Goal: Task Accomplishment & Management: Use online tool/utility

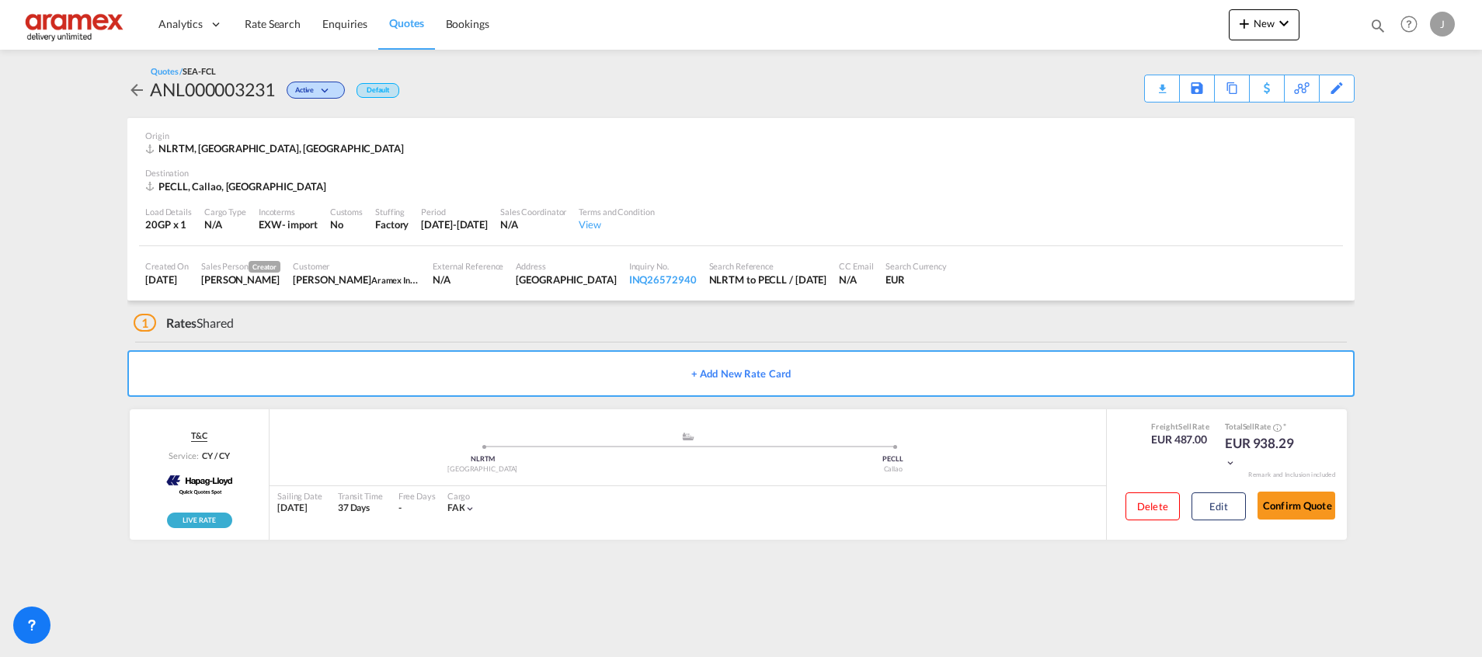
drag, startPoint x: 0, startPoint y: 0, endPoint x: 400, endPoint y: 21, distance: 400.6
click at [400, 21] on span "Quotes" at bounding box center [406, 22] width 34 height 13
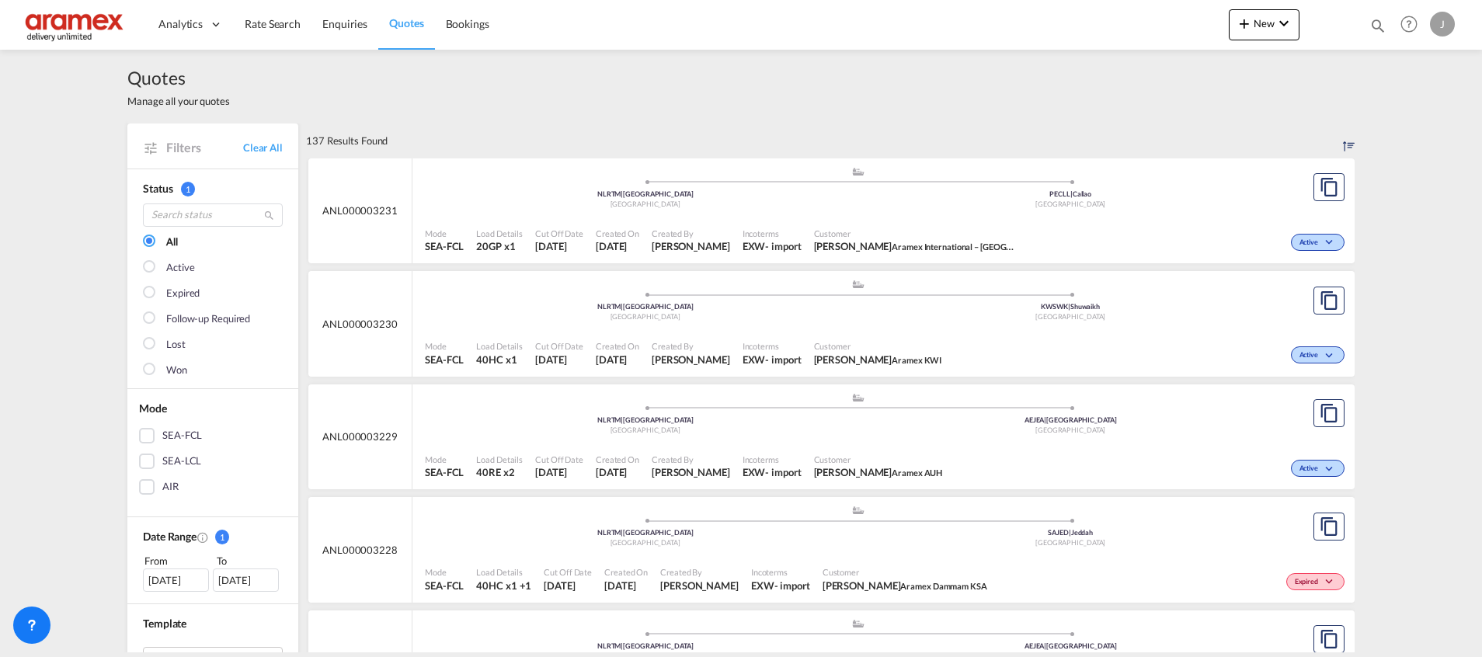
drag, startPoint x: 138, startPoint y: 465, endPoint x: 190, endPoint y: 461, distance: 52.2
click at [139, 463] on div "SEA-LCL" at bounding box center [147, 462] width 16 height 16
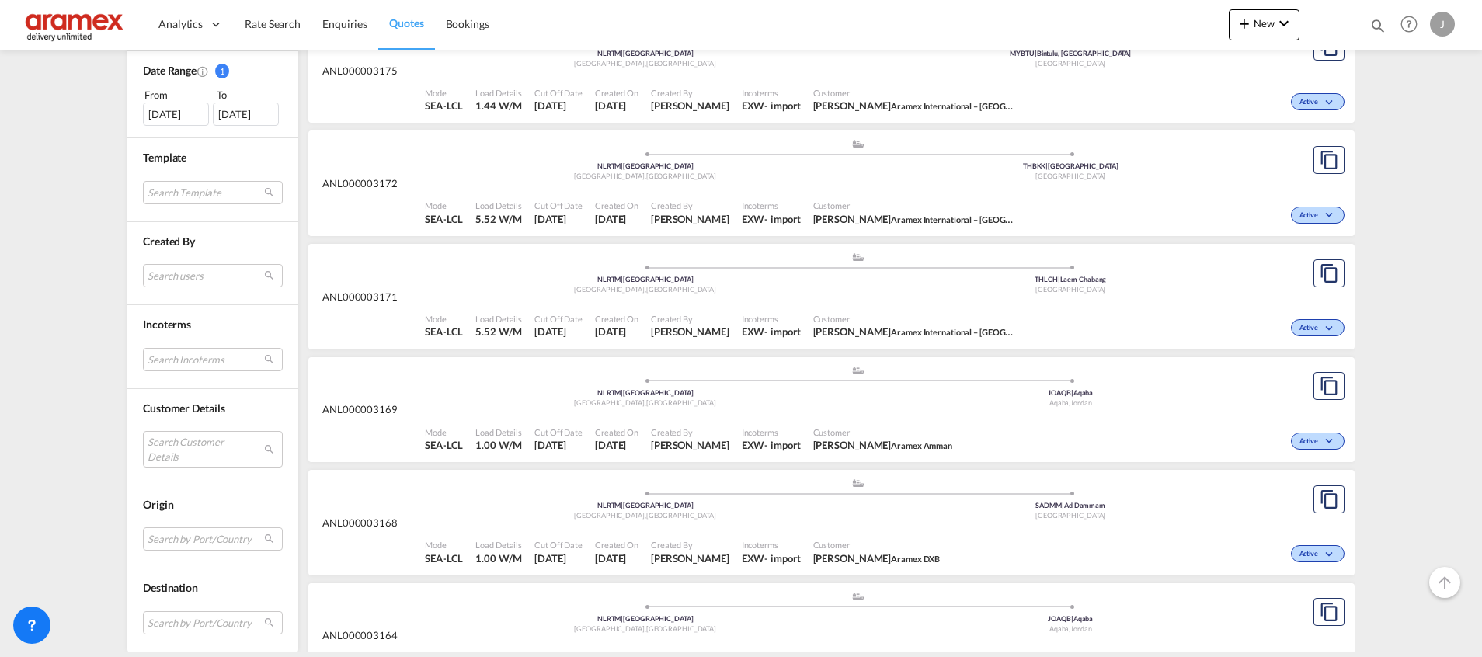
scroll to position [753, 0]
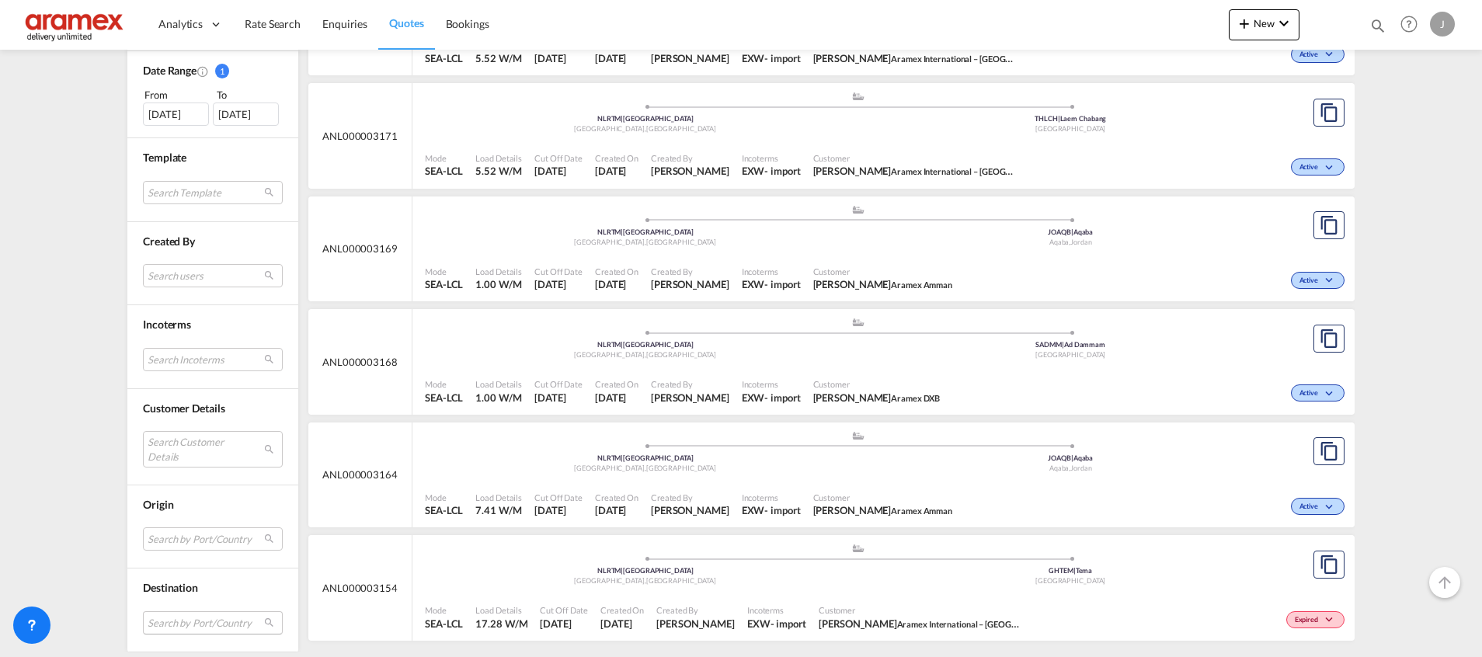
click at [160, 617] on md-select "Search by Port/Country JPNIC nichinan [GEOGRAPHIC_DATA] AEAMF mussafah [GEOGRAP…" at bounding box center [213, 622] width 140 height 23
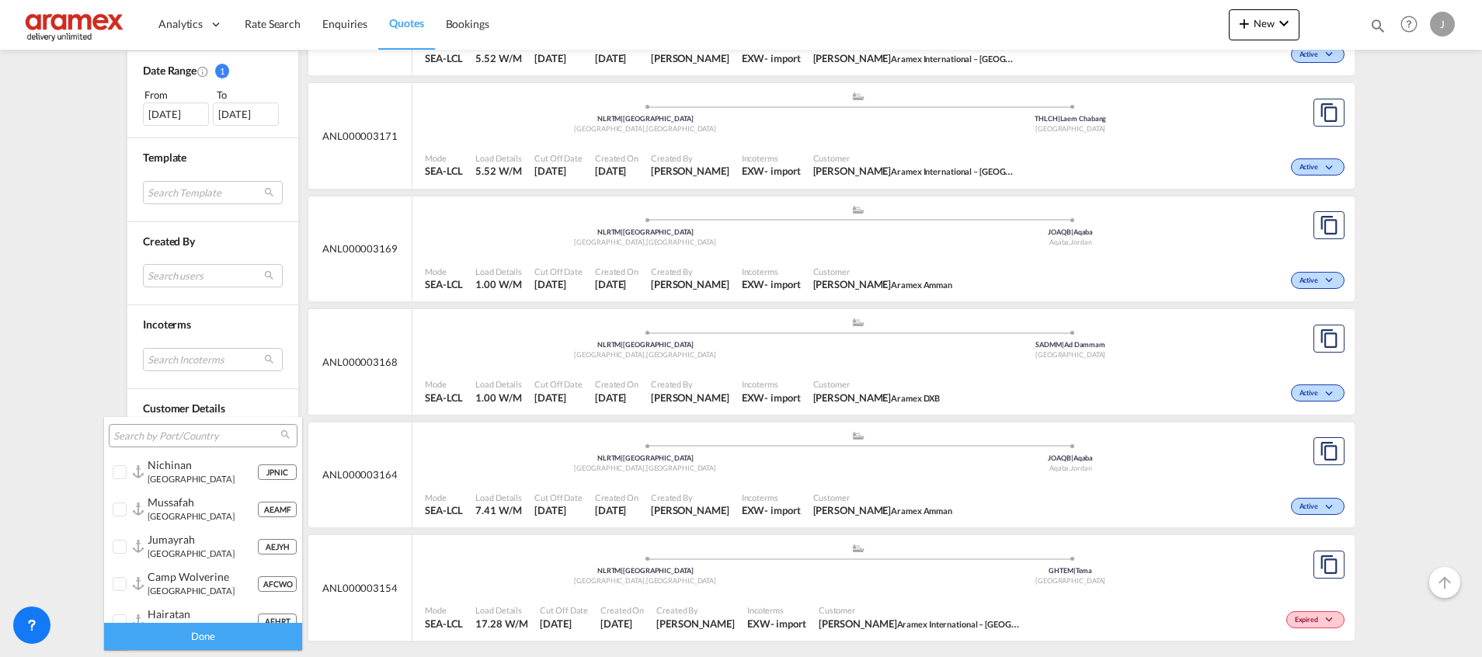
click at [187, 437] on input "search" at bounding box center [196, 437] width 167 height 14
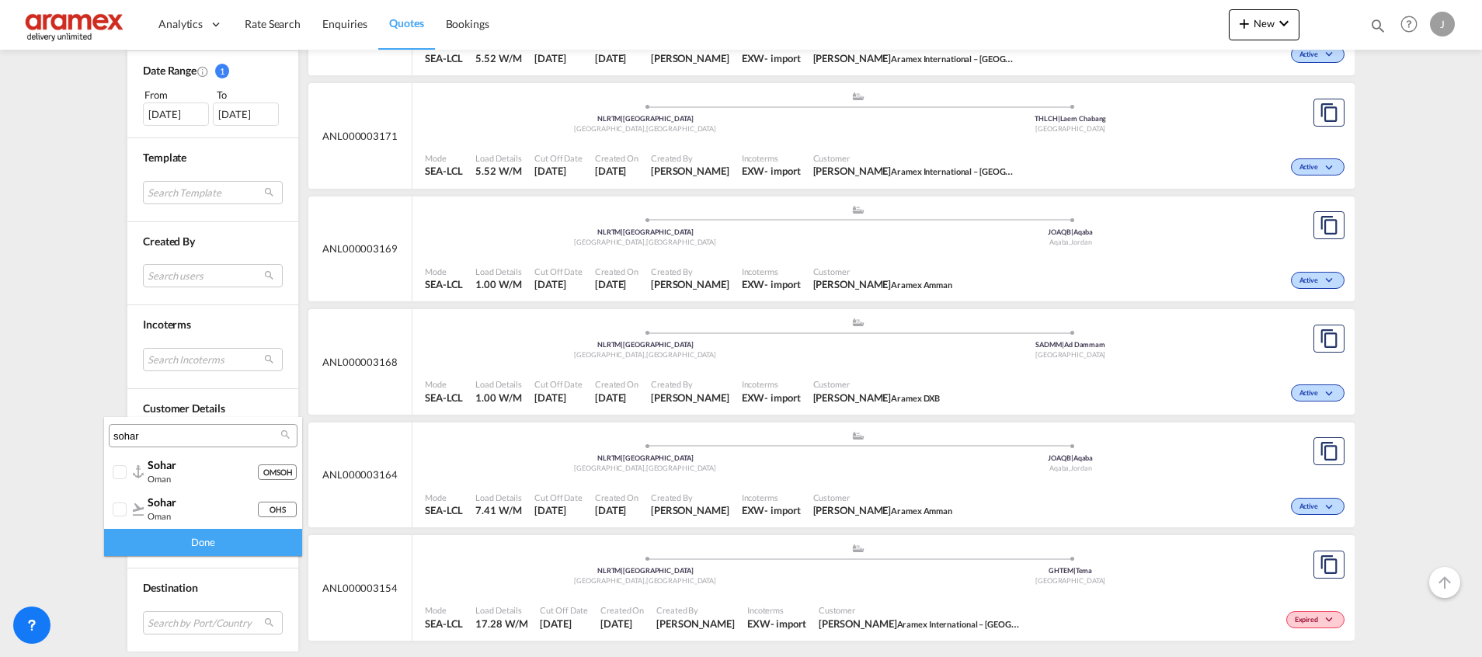
type input "sohar"
click at [168, 467] on span "sohar" at bounding box center [162, 464] width 29 height 13
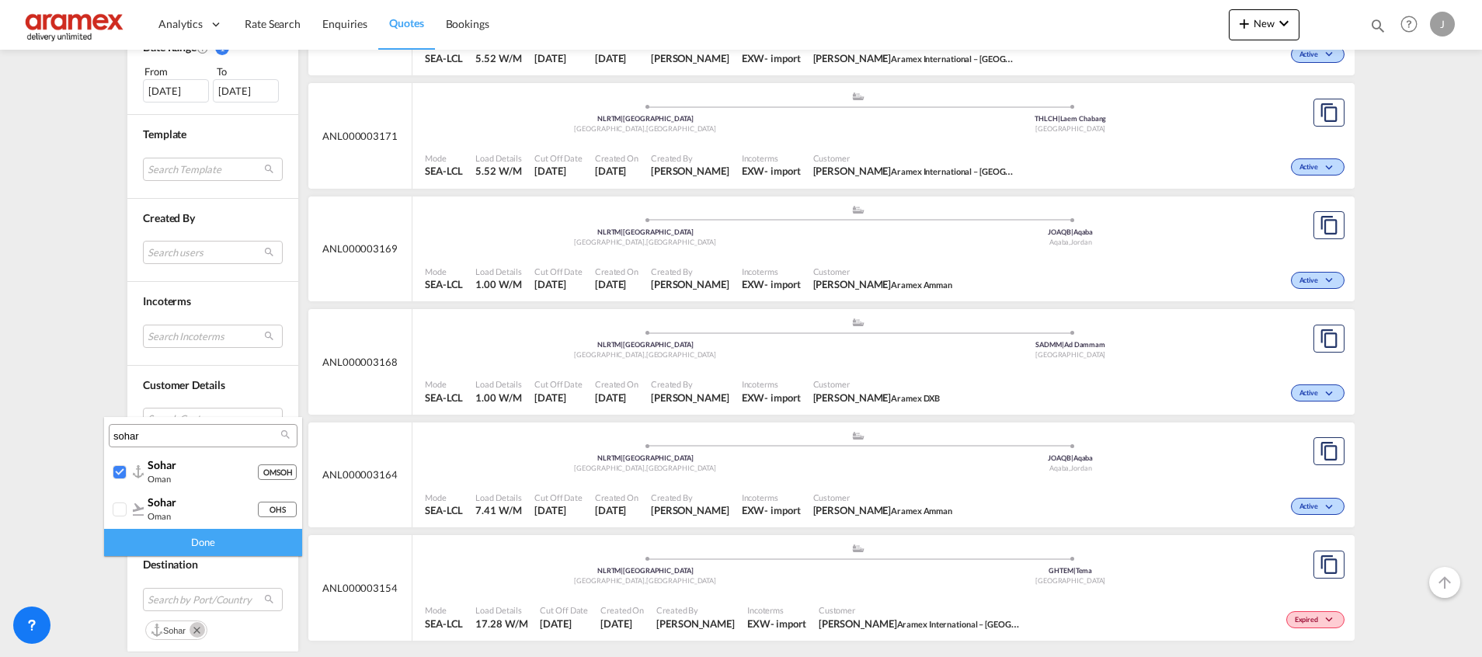
click at [211, 545] on div "Done" at bounding box center [203, 542] width 198 height 27
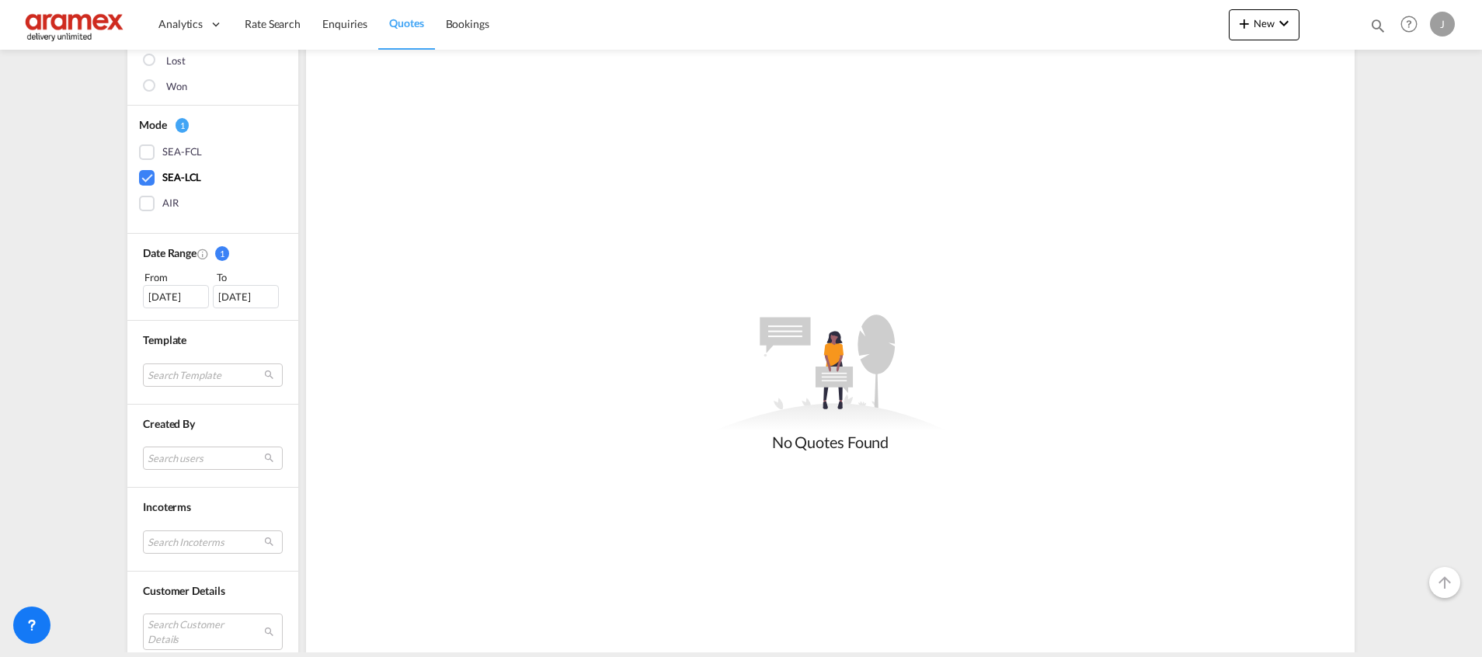
scroll to position [233, 0]
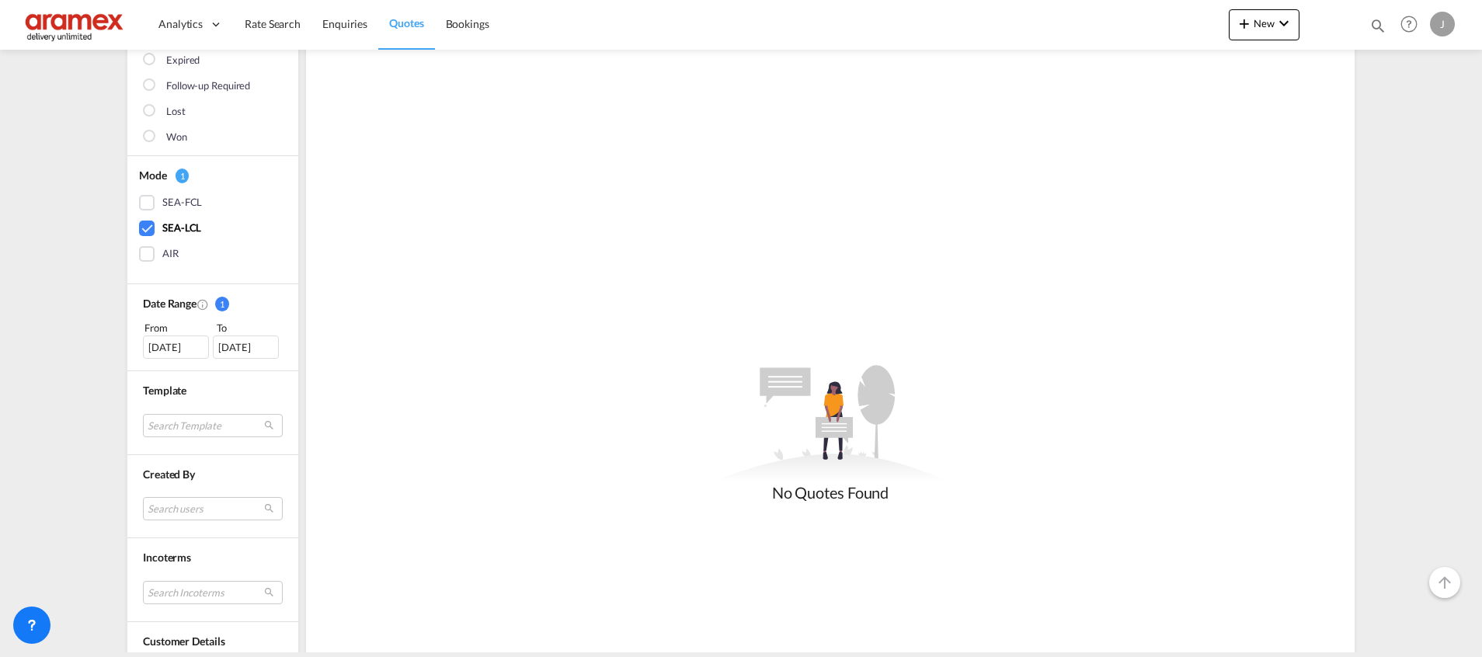
click at [169, 350] on div "[DATE]" at bounding box center [176, 347] width 66 height 23
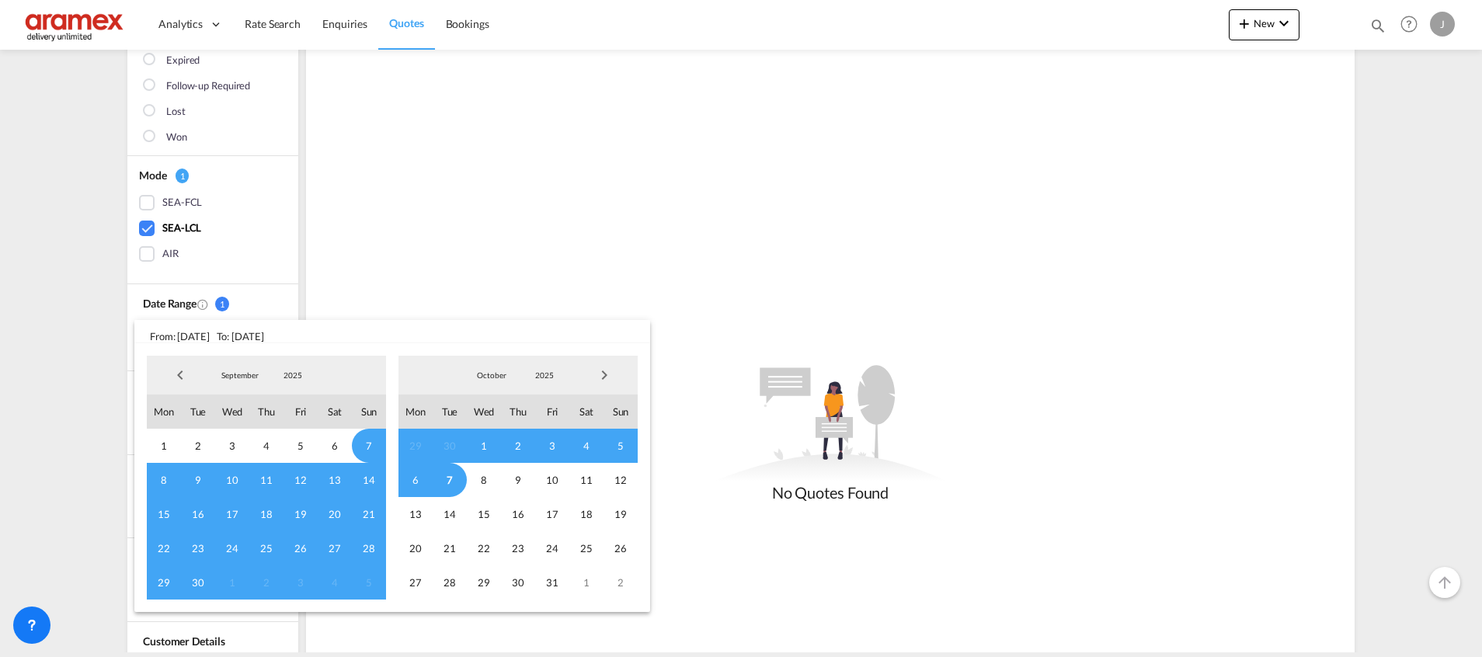
click at [181, 373] on span "Previous Month" at bounding box center [180, 375] width 31 height 31
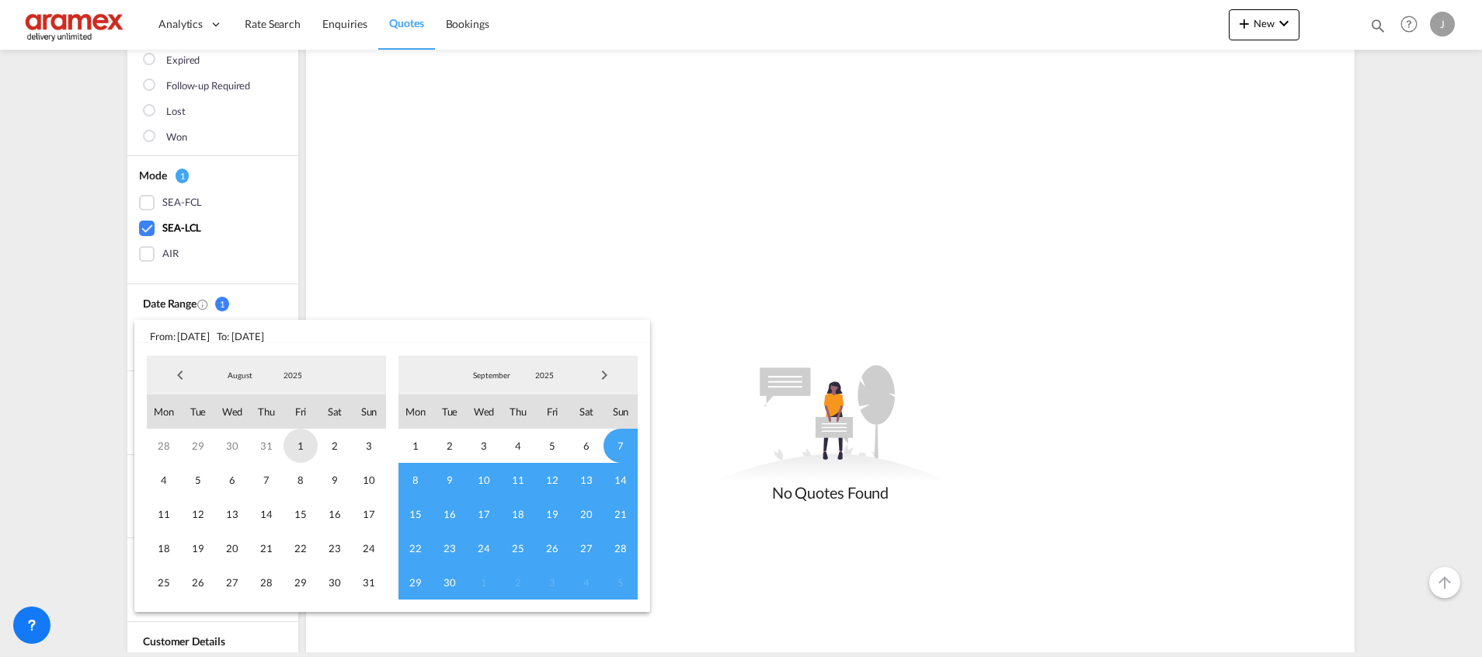
click at [299, 443] on span "1" at bounding box center [301, 446] width 34 height 34
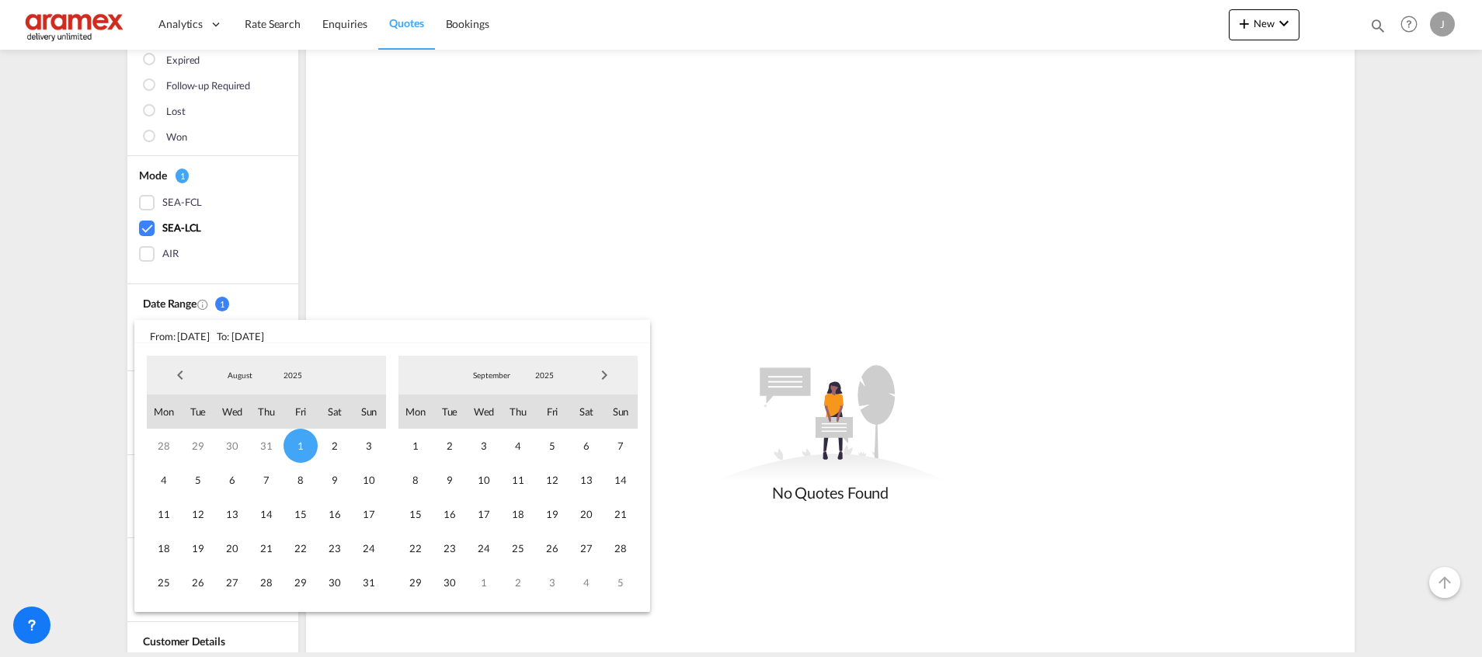
click at [609, 380] on span "Next Month" at bounding box center [604, 375] width 31 height 31
click at [454, 480] on span "7" at bounding box center [450, 480] width 34 height 34
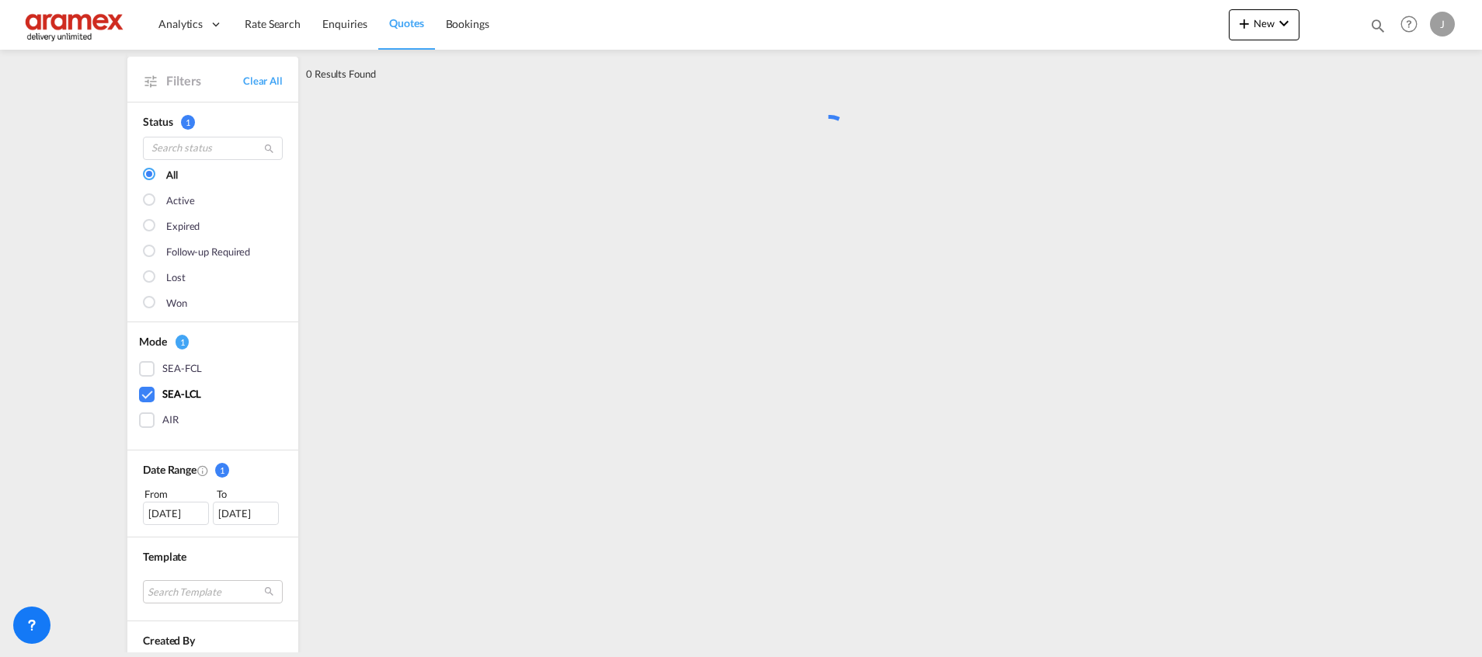
scroll to position [0, 0]
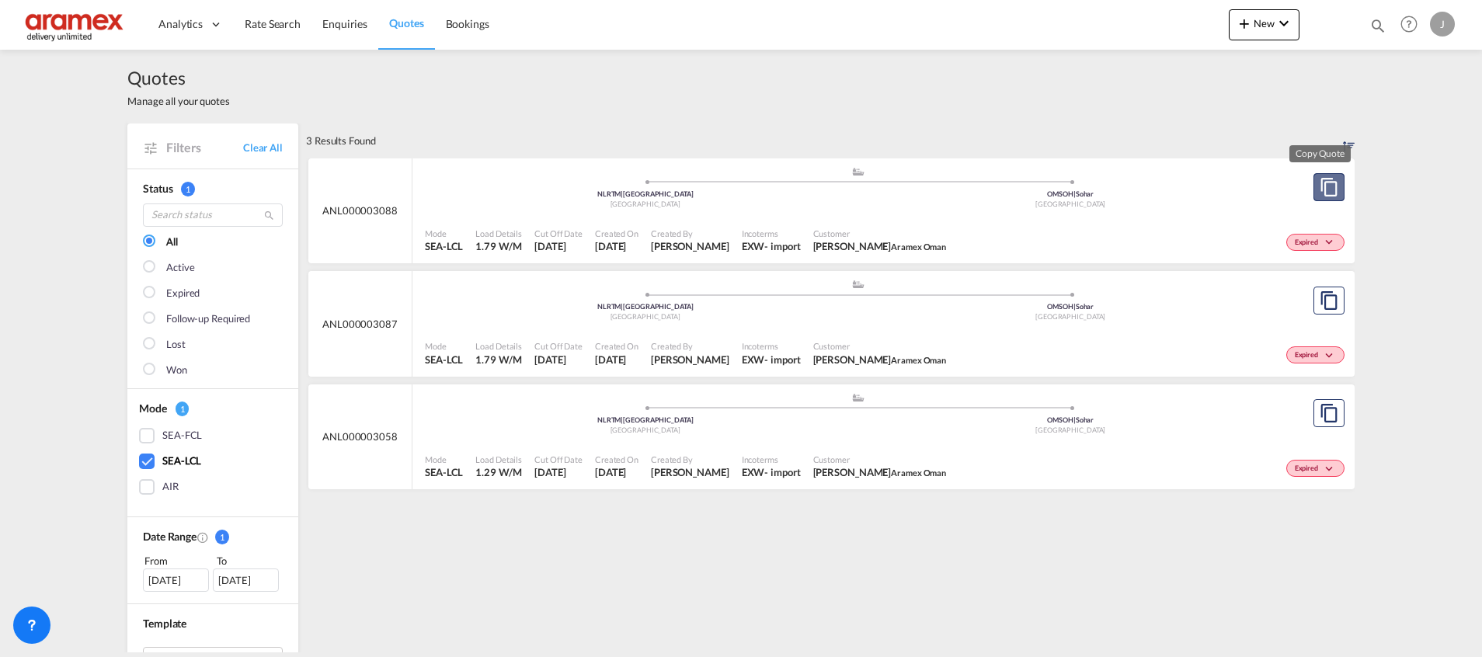
click at [1330, 189] on button "Copy Quote" at bounding box center [1329, 187] width 31 height 28
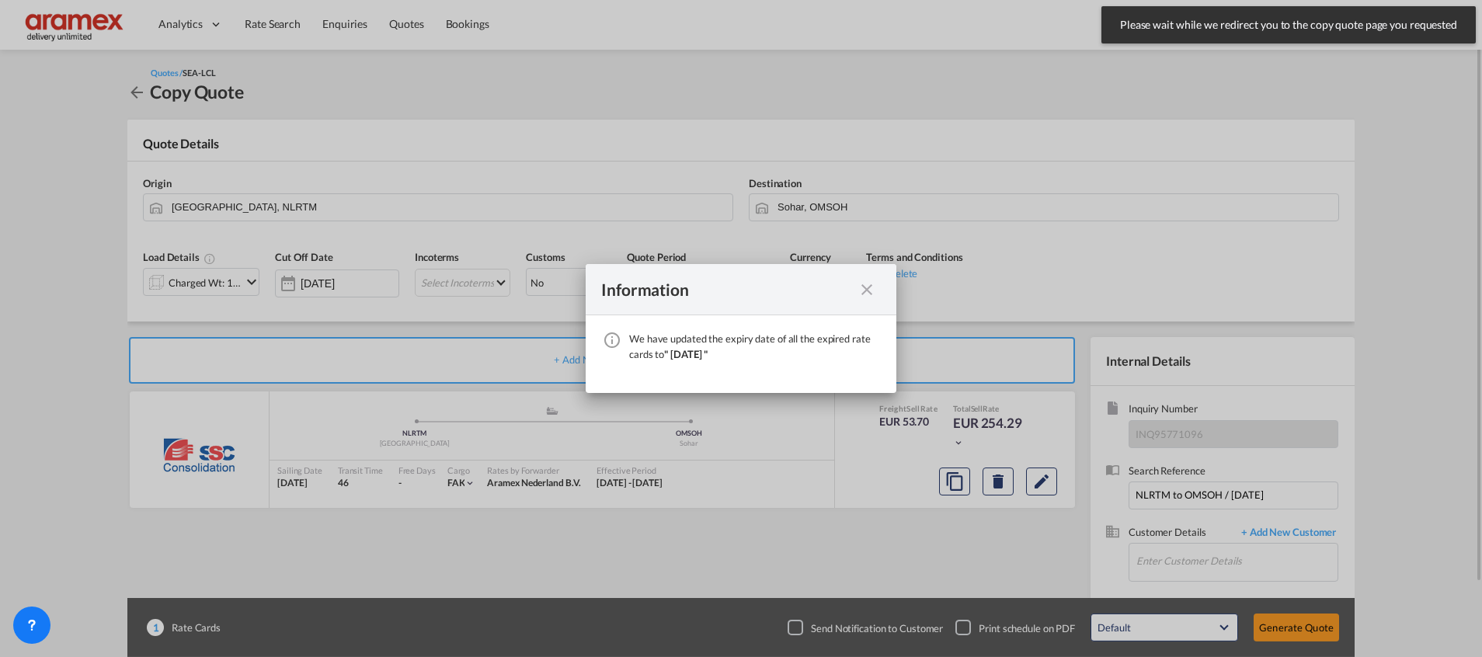
click at [867, 291] on md-icon "icon-close fg-AAA8AD cursor" at bounding box center [867, 289] width 19 height 19
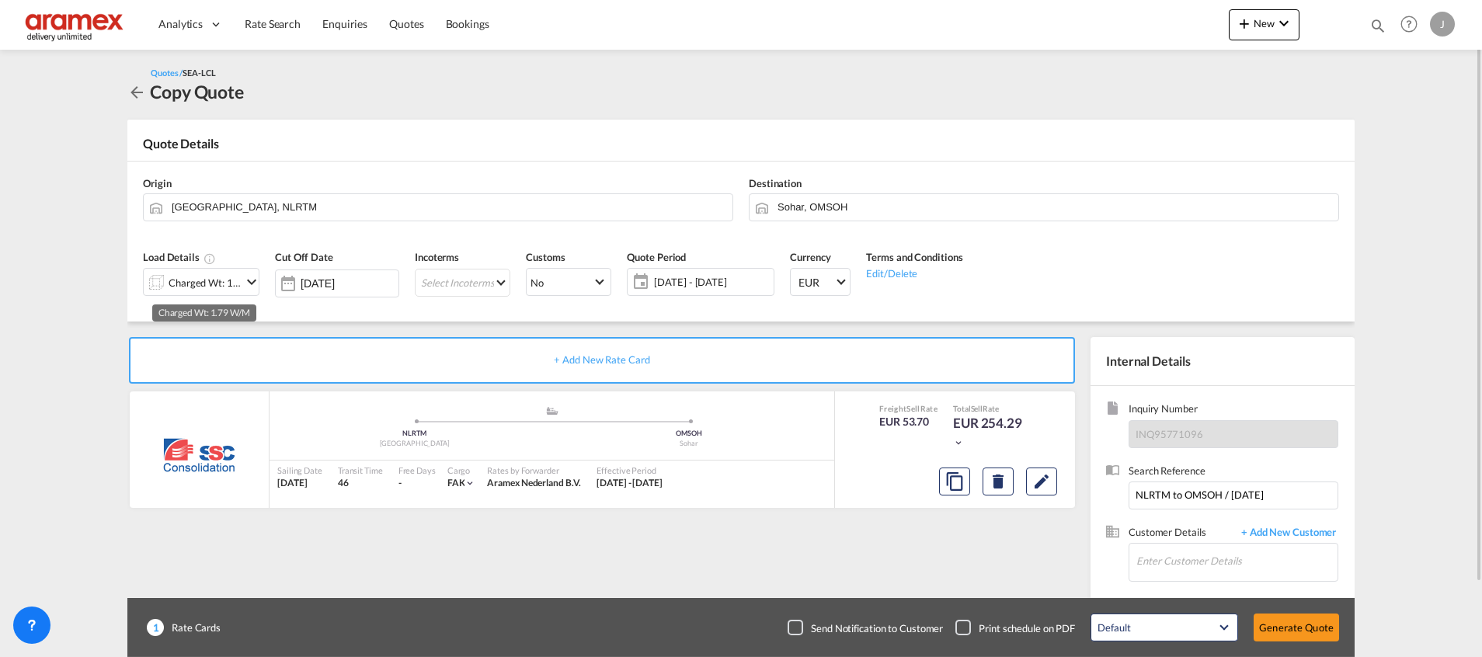
click at [216, 286] on div "Charged Wt: 1.79 W/M" at bounding box center [205, 283] width 73 height 22
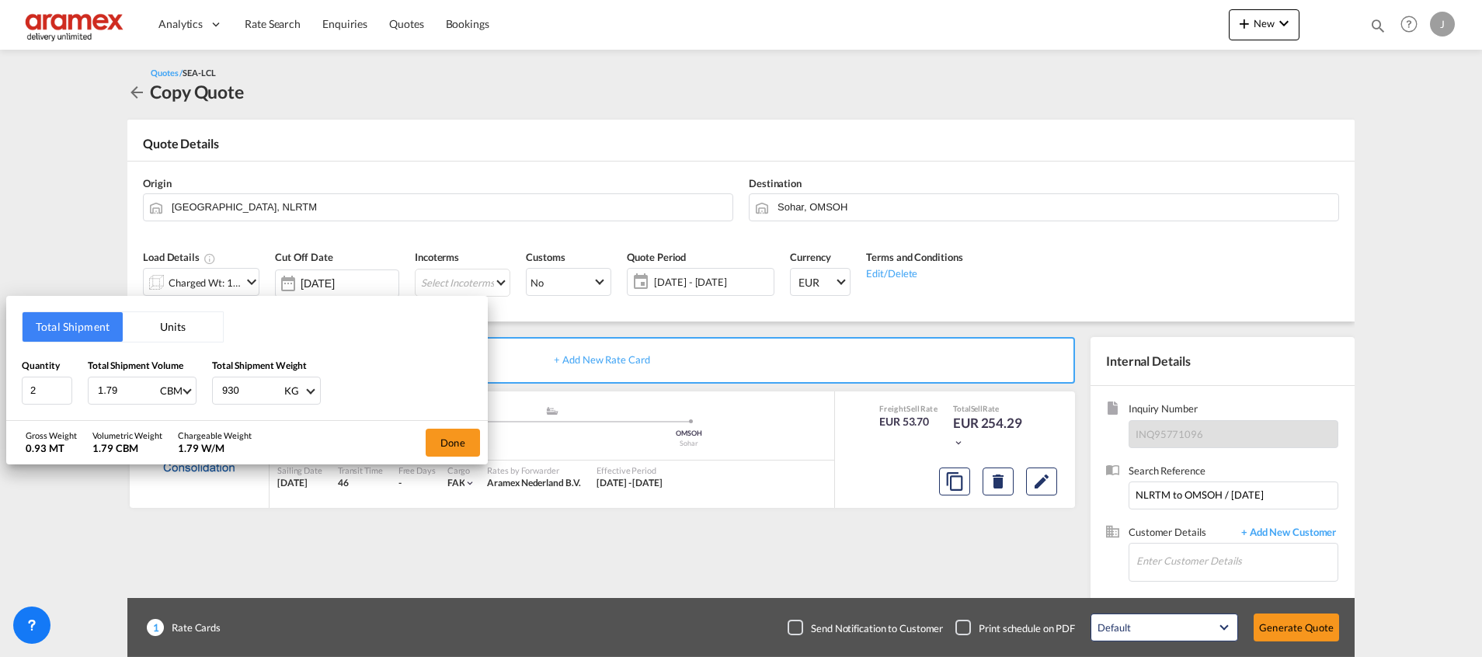
drag, startPoint x: 252, startPoint y: 392, endPoint x: 176, endPoint y: 389, distance: 76.2
click at [176, 389] on div "Quantity 2 Total Shipment Volume 1.79 CBM CBM CFT Total Shipment Weight 930 KG …" at bounding box center [247, 381] width 451 height 47
type input "973"
drag, startPoint x: 119, startPoint y: 387, endPoint x: 36, endPoint y: 383, distance: 83.2
click at [47, 385] on div "Quantity 2 Total Shipment Volume 1.79 CBM CBM CFT Total Shipment Weight 973 KG …" at bounding box center [247, 381] width 451 height 47
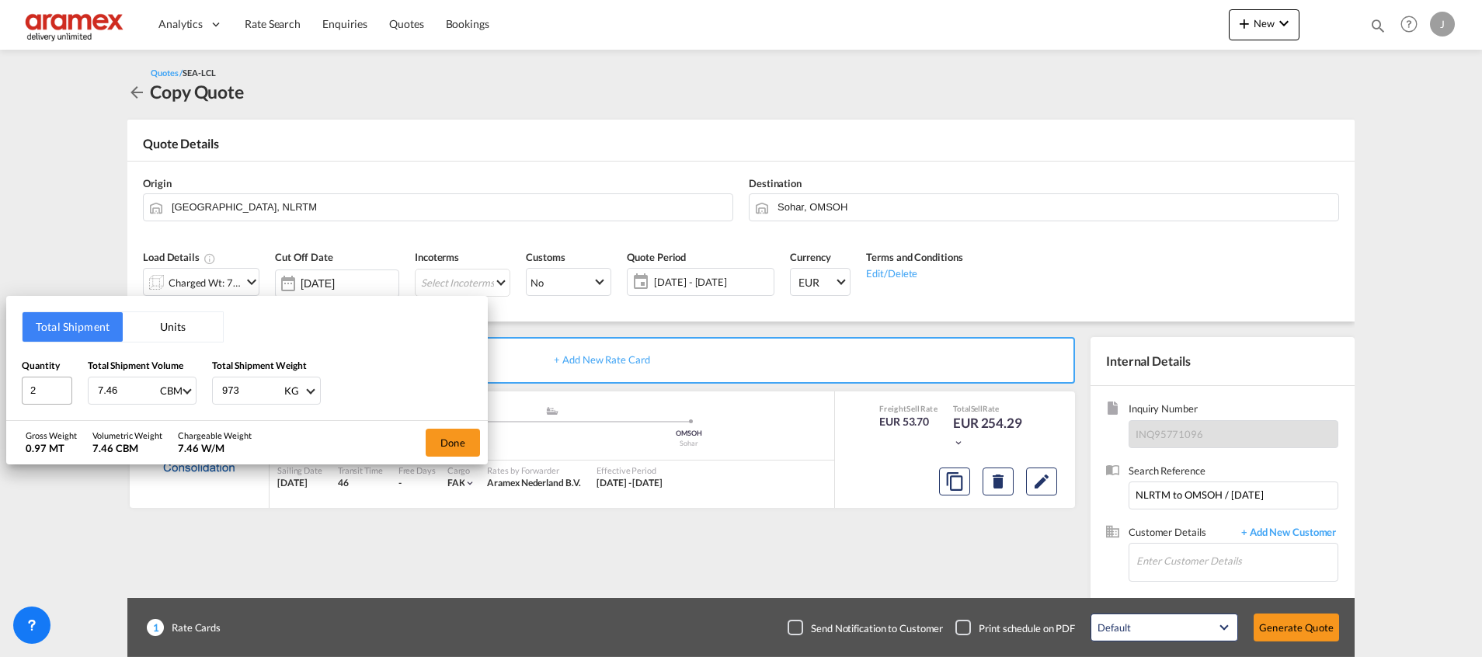
type input "7.46"
drag, startPoint x: 44, startPoint y: 388, endPoint x: 0, endPoint y: 388, distance: 44.3
click at [0, 388] on div "Total Shipment Units Quantity 2 Total Shipment Volume 7.46 CBM CBM CFT Total Sh…" at bounding box center [741, 328] width 1482 height 657
type input "4"
click at [465, 442] on button "Done" at bounding box center [453, 443] width 54 height 28
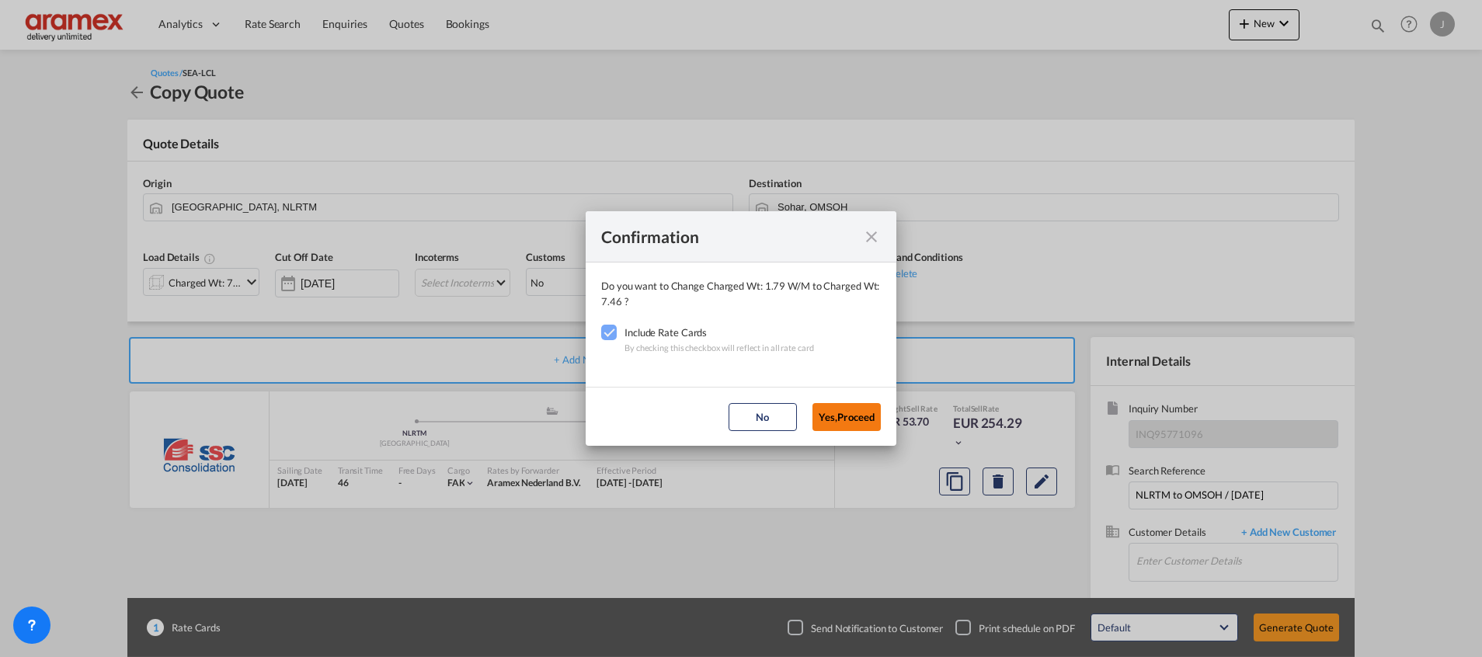
click at [852, 415] on button "Yes,Proceed" at bounding box center [847, 417] width 68 height 28
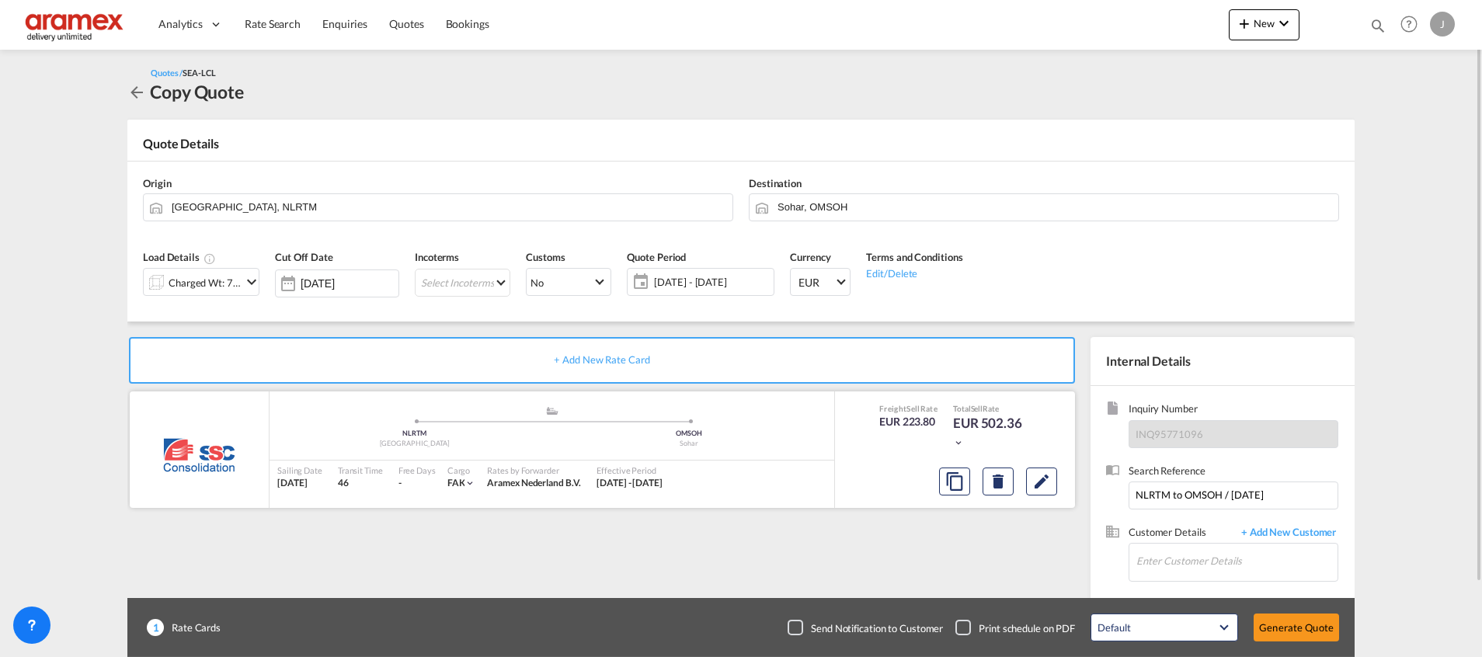
drag, startPoint x: 494, startPoint y: 513, endPoint x: 477, endPoint y: 410, distance: 104.0
click at [494, 506] on div "+ Add New Rate Card SSC added by you .a{fill:#aaa8ad;} .a{fill:#aaa8ad;} NLRTM …" at bounding box center [604, 499] width 955 height 325
click at [461, 286] on md-select "Select Incoterms FCA - export Free Carrier FOB - export Free on Board CFR - exp…" at bounding box center [463, 283] width 96 height 28
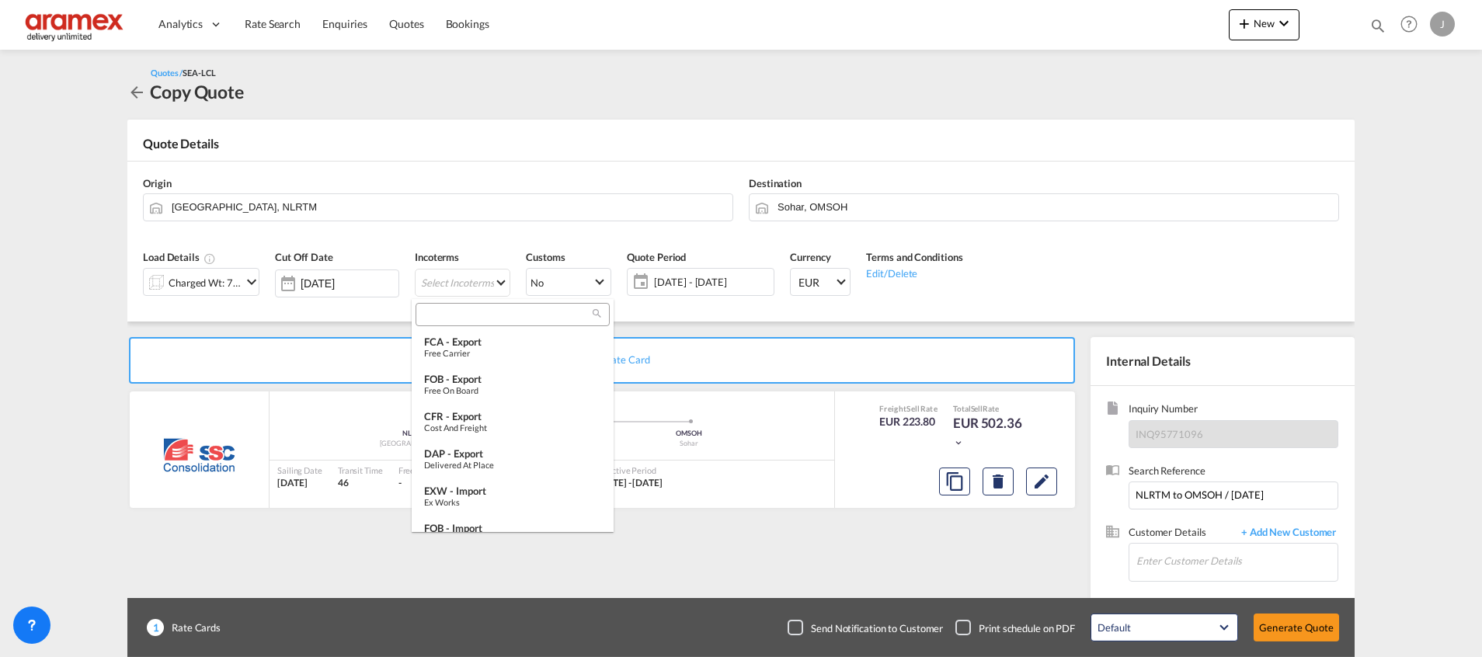
click at [453, 307] on div at bounding box center [513, 314] width 194 height 23
click at [451, 316] on input "search" at bounding box center [506, 315] width 172 height 14
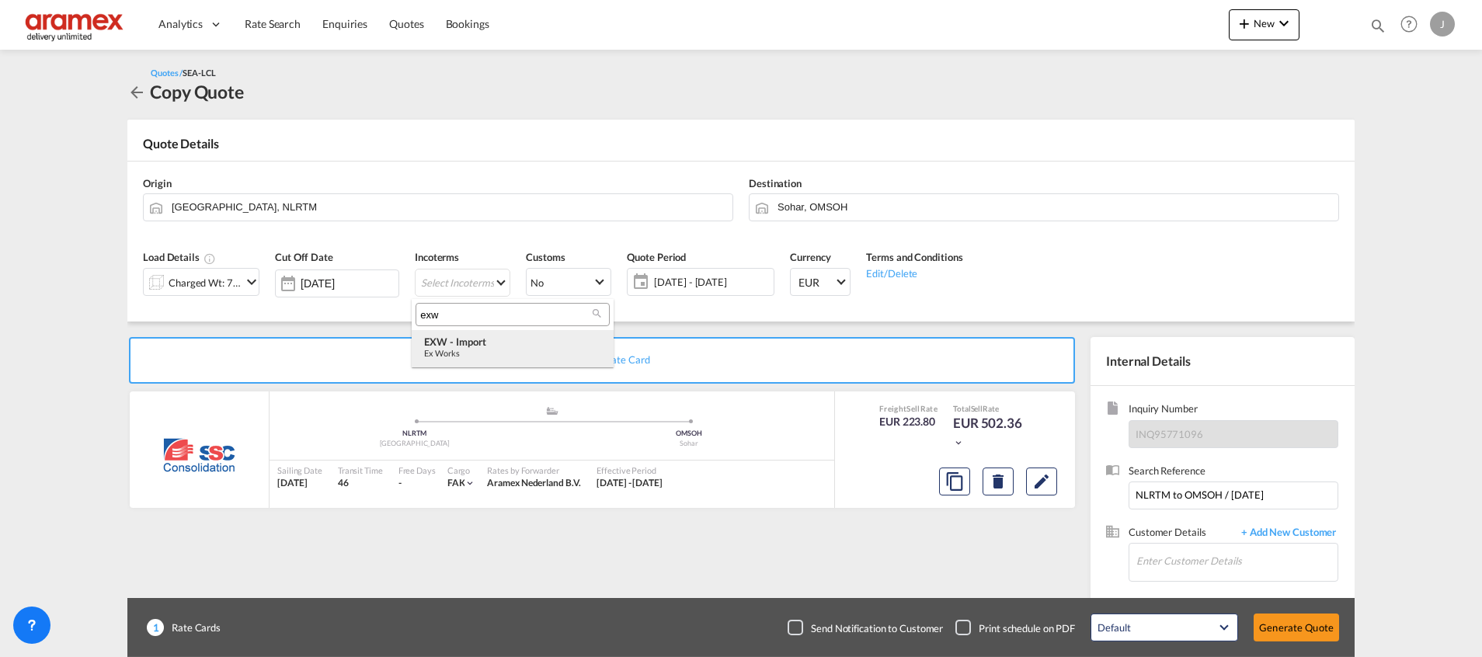
type input "exw"
click at [482, 343] on div "EXW - import" at bounding box center [512, 342] width 177 height 12
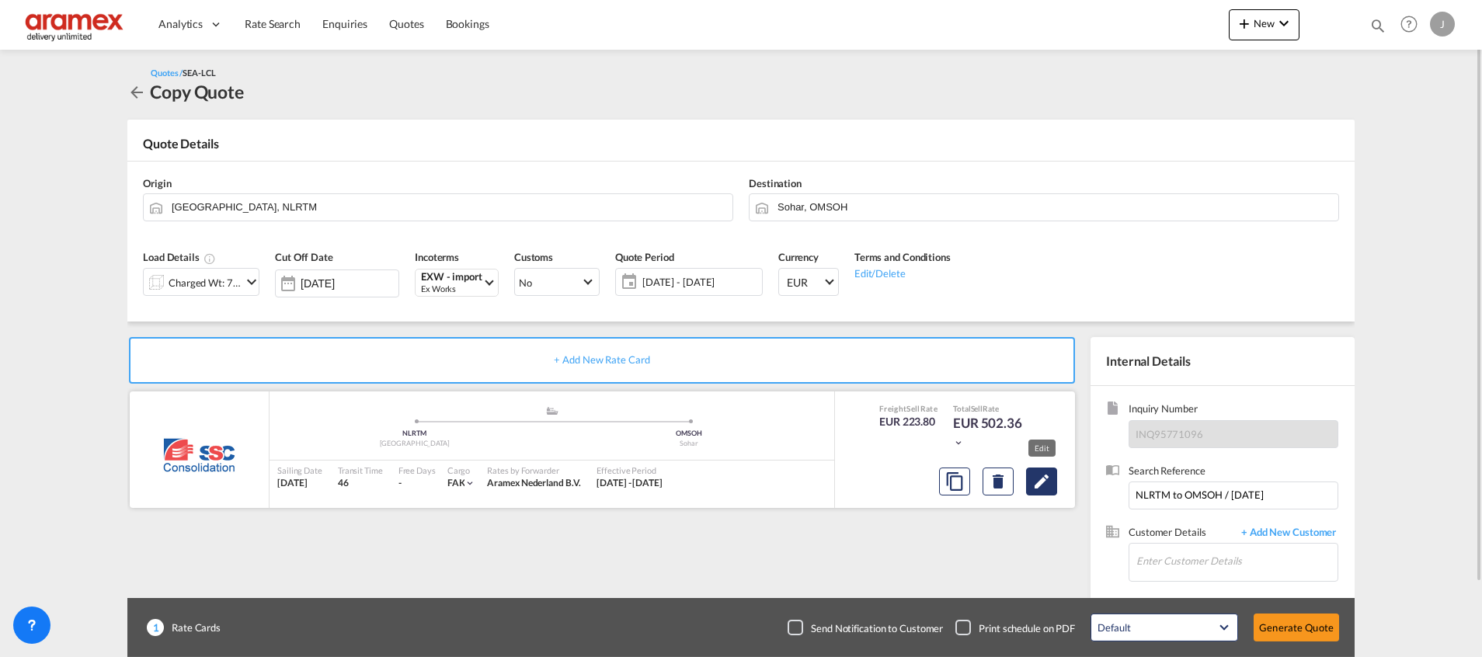
click at [1043, 480] on md-icon "Edit" at bounding box center [1041, 481] width 19 height 19
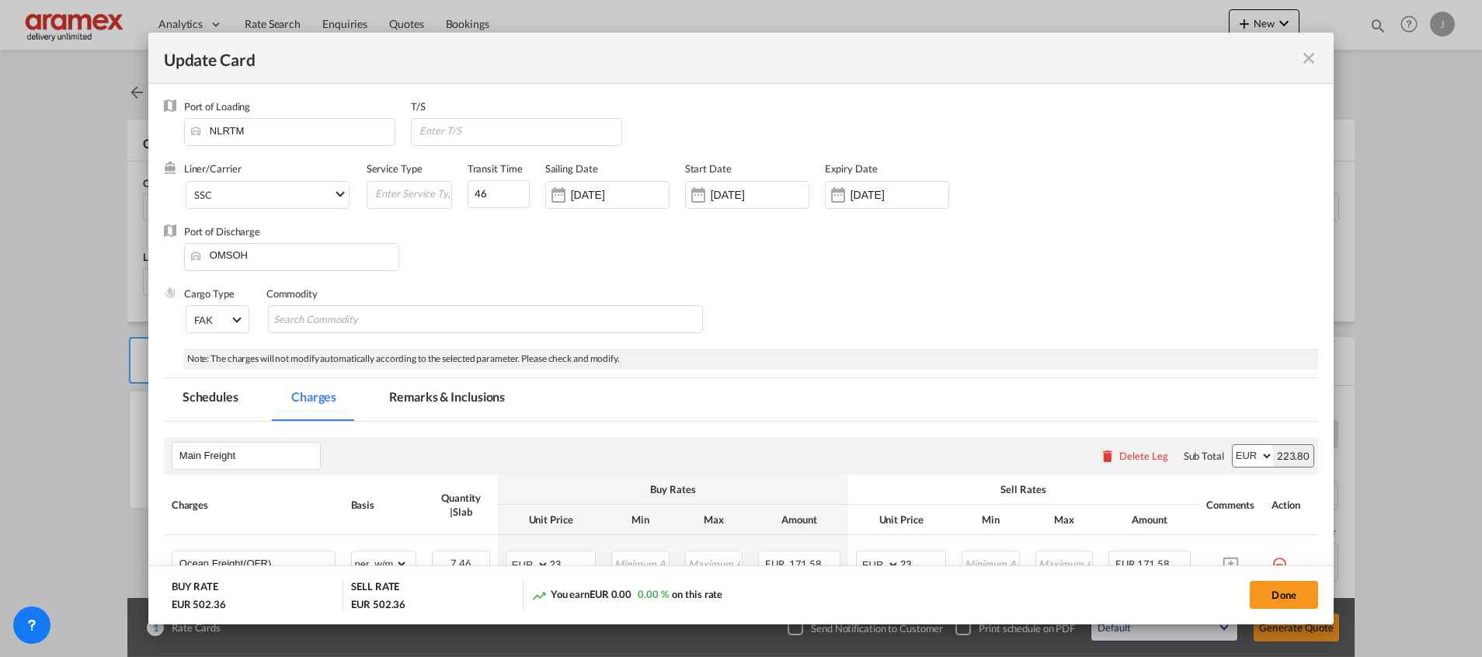
click at [446, 392] on md-tab-item "Remarks & Inclusions" at bounding box center [447, 399] width 153 height 43
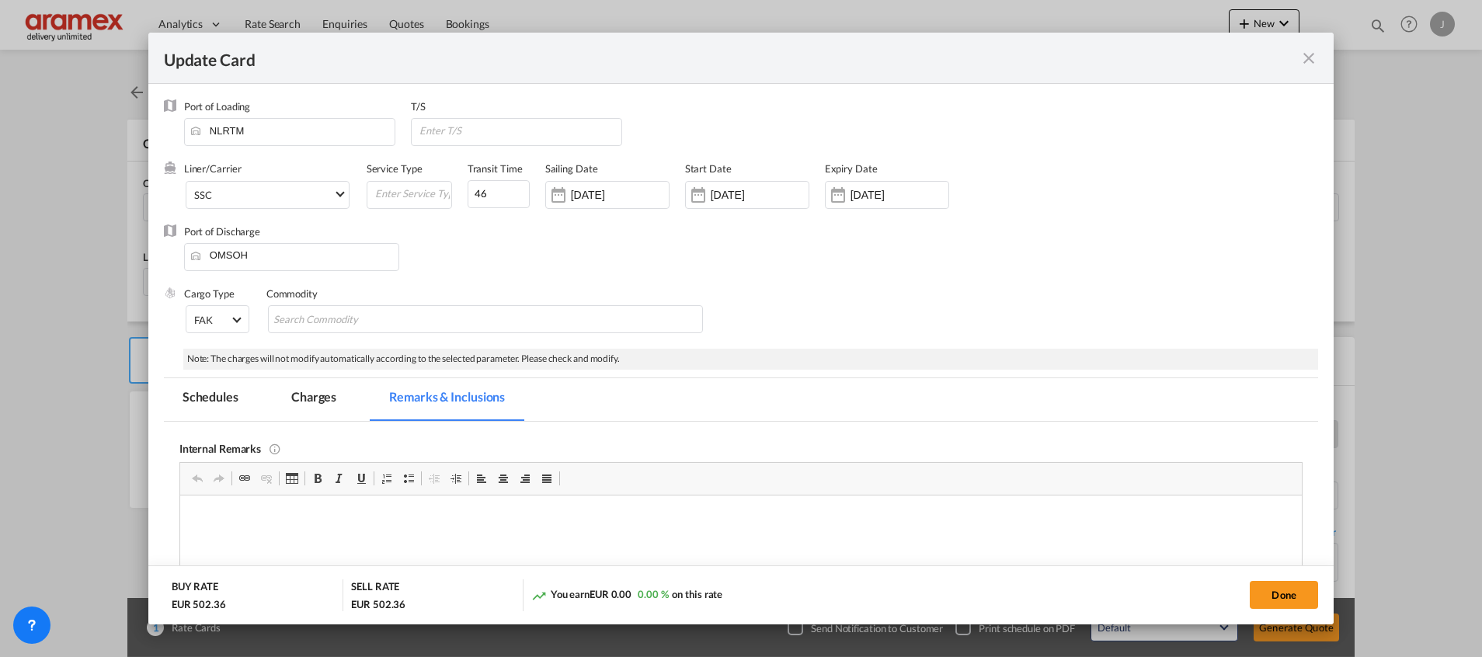
click at [323, 391] on md-tab-item "Charges" at bounding box center [314, 399] width 82 height 43
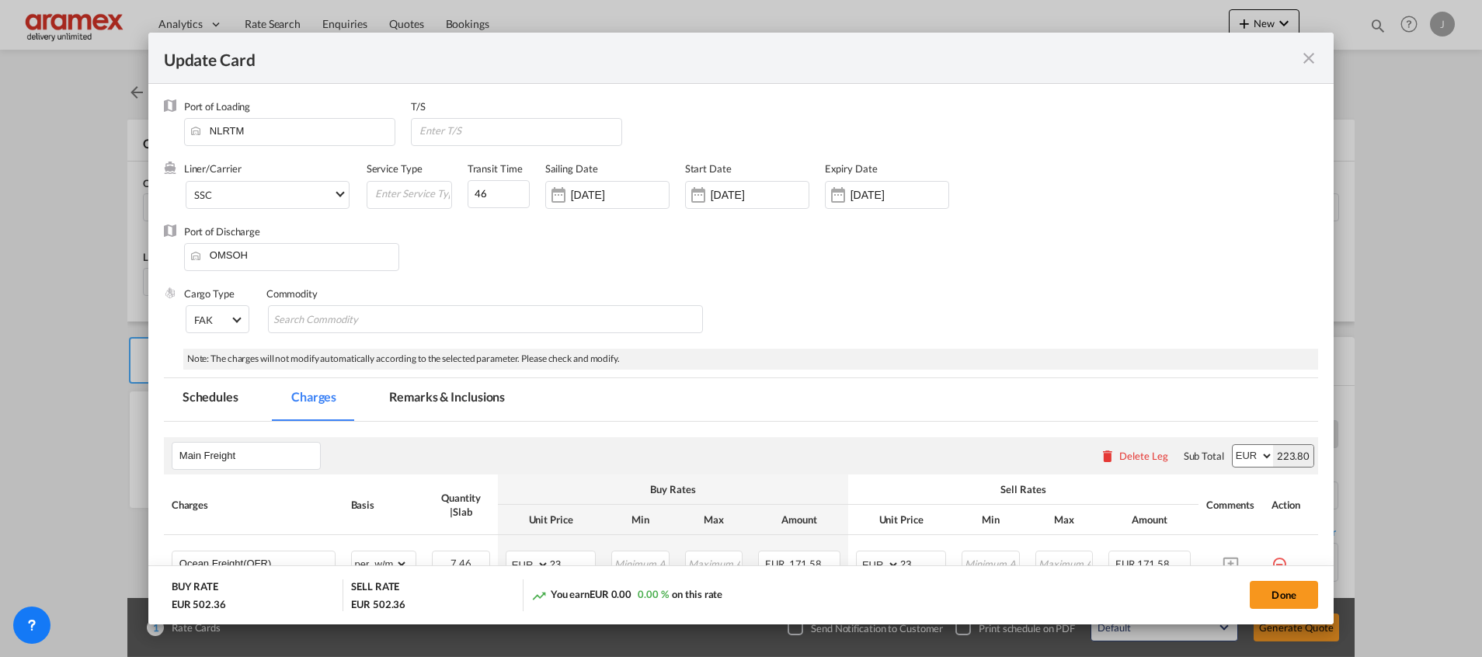
click at [388, 395] on md-tab-item "Remarks & Inclusions" at bounding box center [447, 399] width 153 height 43
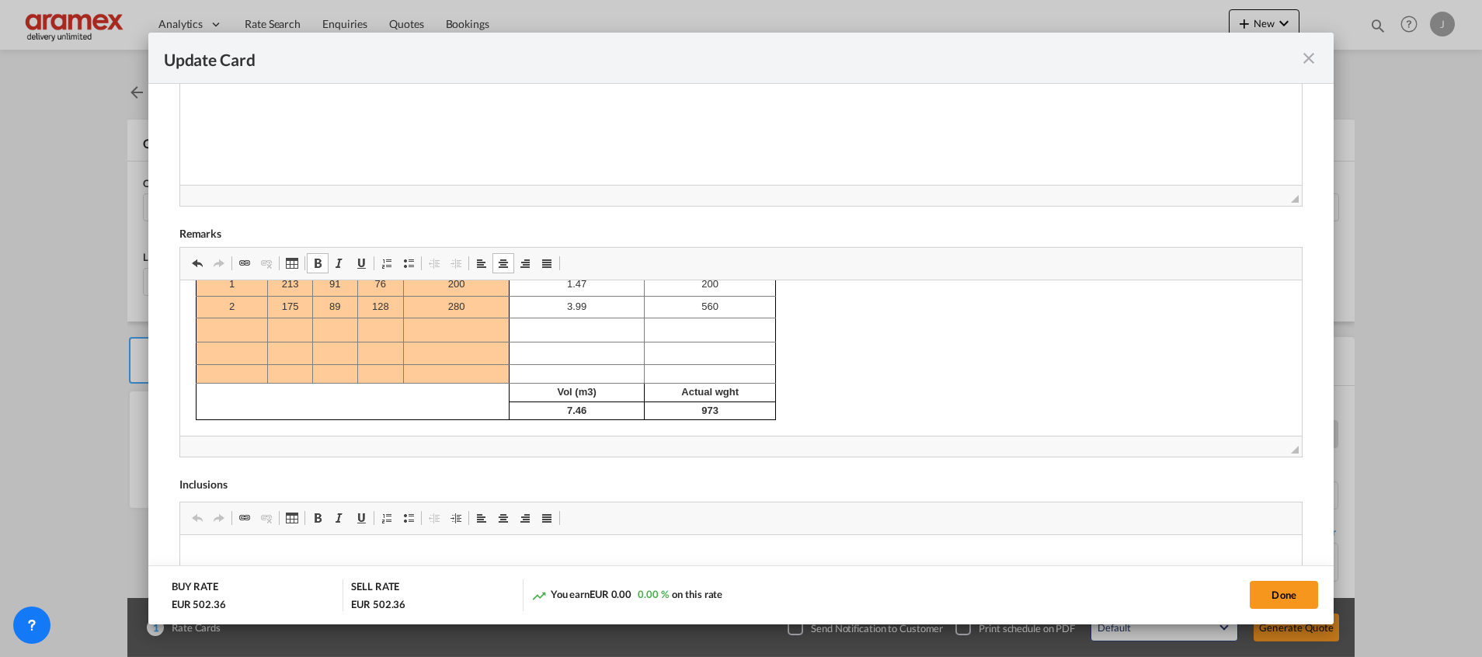
scroll to position [75, 0]
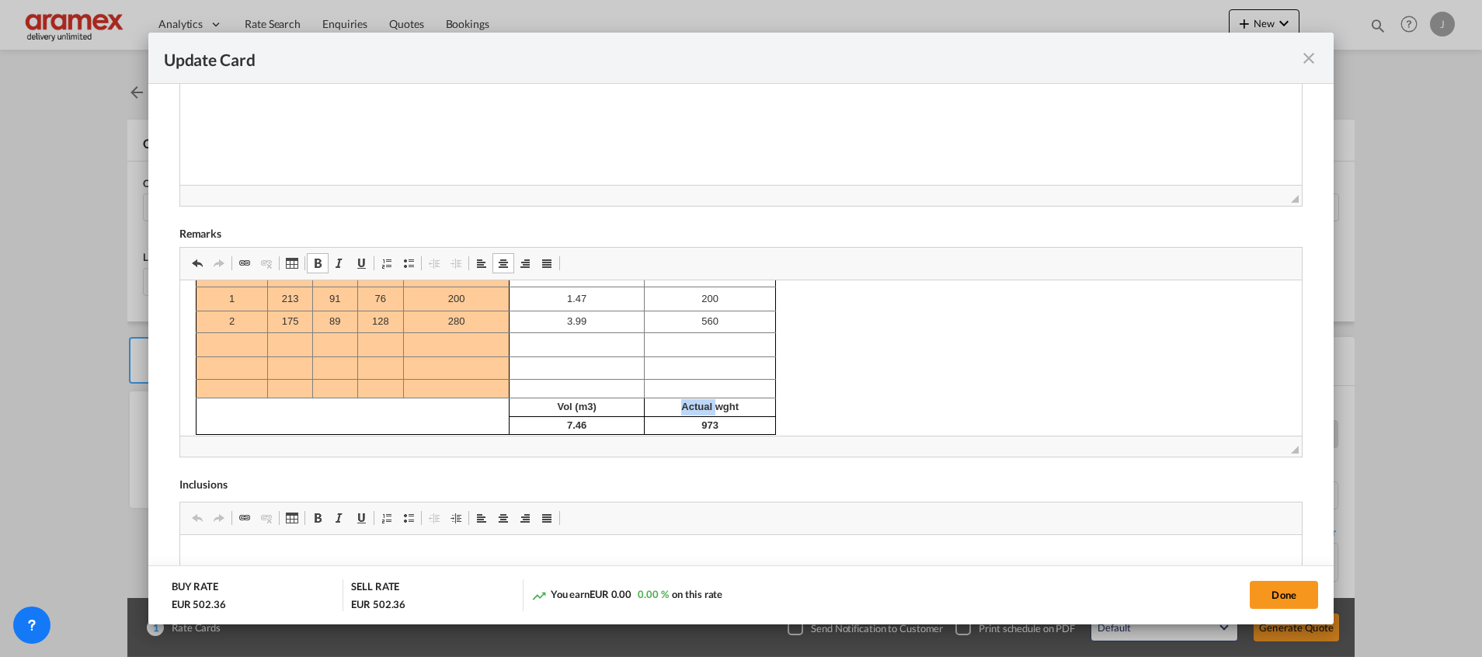
click at [707, 409] on strong "Actual wght" at bounding box center [708, 406] width 57 height 12
click at [701, 422] on strong "973" at bounding box center [709, 425] width 17 height 12
copy strong "973"
